Goal: Task Accomplishment & Management: Use online tool/utility

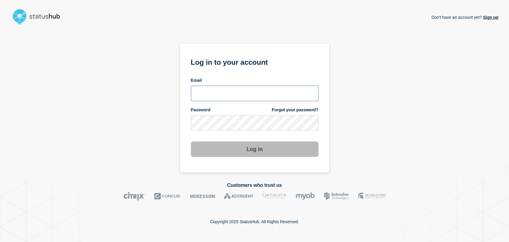
click at [242, 90] on input "email input" at bounding box center [255, 94] width 128 height 16
type input "[PERSON_NAME][EMAIL_ADDRESS][PERSON_NAME][DOMAIN_NAME]"
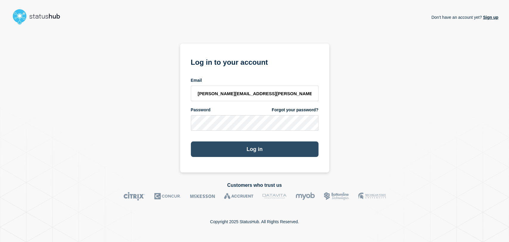
click at [236, 149] on button "Log in" at bounding box center [255, 149] width 128 height 16
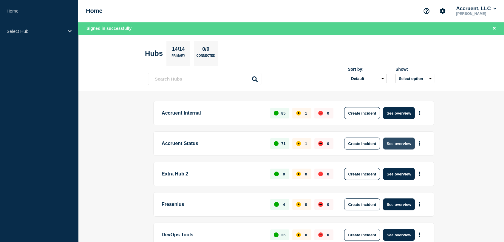
click at [388, 143] on button "See overview" at bounding box center [399, 144] width 32 height 12
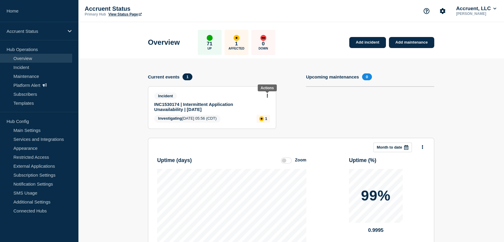
click at [267, 94] on icon at bounding box center [267, 96] width 1 height 4
click at [261, 116] on link "Update incident" at bounding box center [267, 117] width 29 height 5
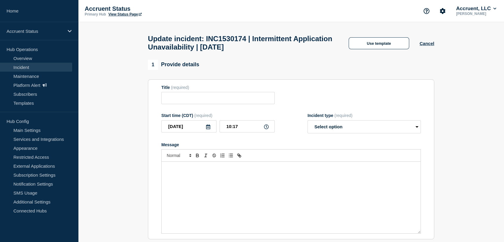
type input "INC1530174 | Intermittent Application Unavailability | 29th September"
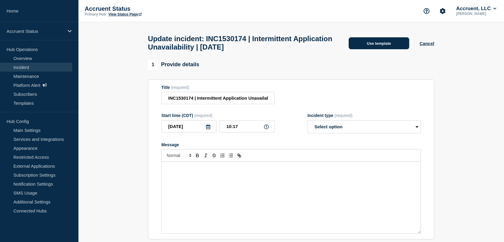
click at [366, 46] on button "Use template" at bounding box center [379, 43] width 61 height 12
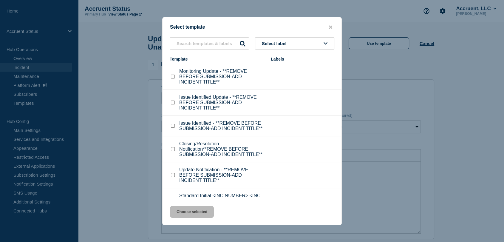
click at [171, 127] on input "Issue Identified - **REMOVE BEFORE SUBMISSION-ADD INCIDENT TITLE** checkbox" at bounding box center [173, 126] width 4 height 4
checkbox input "true"
click at [192, 213] on button "Choose selected" at bounding box center [192, 212] width 44 height 12
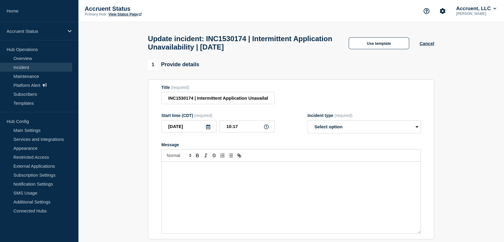
select select "identified"
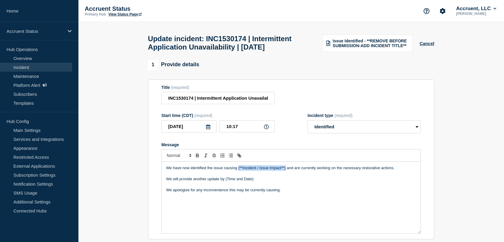
drag, startPoint x: 286, startPoint y: 181, endPoint x: 238, endPoint y: 181, distance: 47.5
click at [238, 171] on p "We have now identified the issue causing (**Incident / Issue Impact**) and are …" at bounding box center [291, 167] width 250 height 5
drag, startPoint x: 253, startPoint y: 192, endPoint x: 226, endPoint y: 190, distance: 26.9
click at [226, 182] on p "We will provide another update by (Time and Date)." at bounding box center [291, 178] width 250 height 5
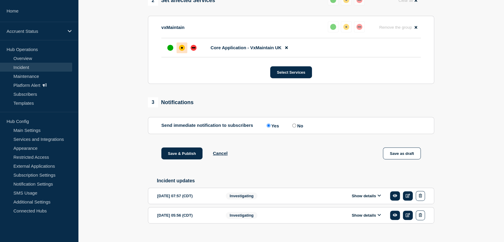
scroll to position [282, 0]
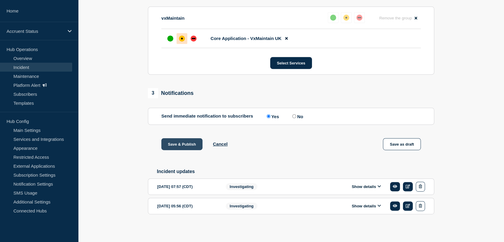
click at [180, 144] on button "Save & Publish" at bounding box center [181, 144] width 41 height 12
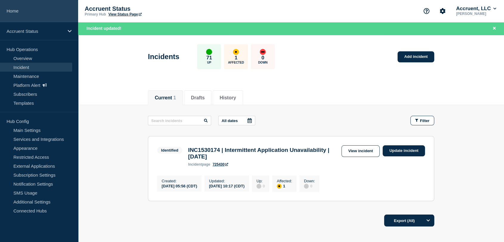
click at [42, 12] on link "Home" at bounding box center [39, 11] width 78 height 22
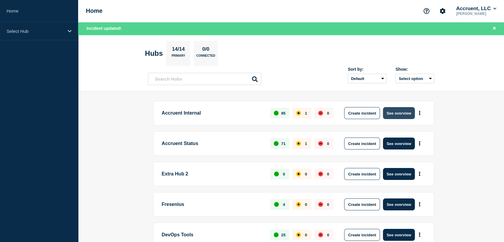
click at [393, 113] on button "See overview" at bounding box center [399, 113] width 32 height 12
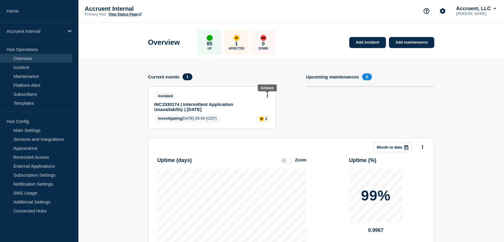
click at [267, 95] on icon at bounding box center [267, 96] width 1 height 4
click at [258, 116] on link "Update incident" at bounding box center [267, 117] width 29 height 5
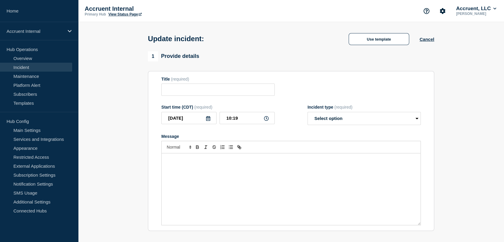
type input "INC1530174 | Intermittent Application Unavailability | 29th September"
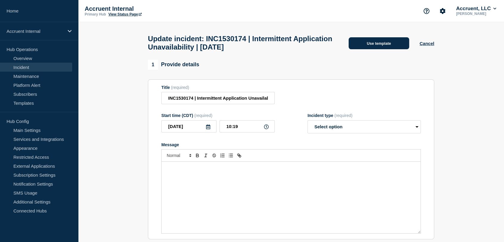
click at [361, 46] on button "Use template" at bounding box center [379, 43] width 61 height 12
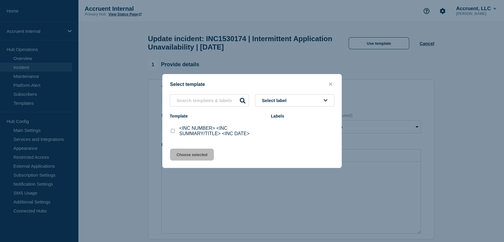
click at [171, 131] on input "<INC NUMBER> <INC SUMMARY/TITLE> <INC DATE> checkbox" at bounding box center [173, 131] width 4 height 4
checkbox input "true"
click at [189, 154] on button "Choose selected" at bounding box center [192, 155] width 44 height 12
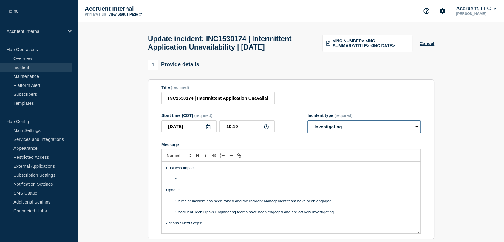
click at [349, 133] on select "Select option Investigating Identified Monitoring Resolved" at bounding box center [364, 126] width 113 height 13
select select "identified"
click at [308, 133] on select "Select option Investigating Identified Monitoring Resolved" at bounding box center [364, 126] width 113 height 13
click at [193, 182] on li "Message" at bounding box center [294, 178] width 244 height 5
